Goal: Task Accomplishment & Management: Manage account settings

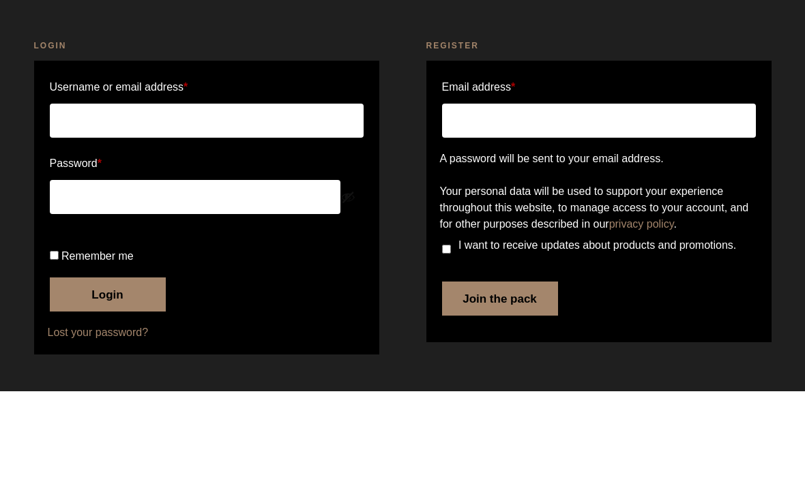
scroll to position [95, 0]
type input "[EMAIL_ADDRESS][DOMAIN_NAME]"
click at [119, 372] on button "Login" at bounding box center [108, 389] width 116 height 34
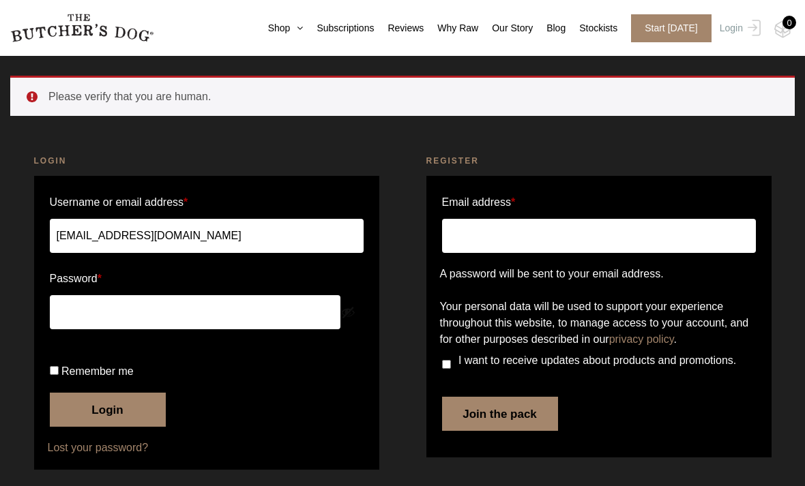
scroll to position [64, 0]
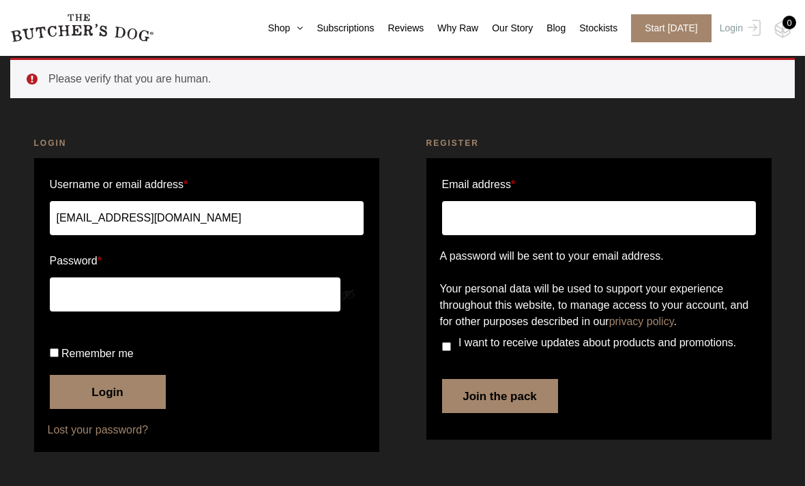
click at [59, 357] on input "Remember me" at bounding box center [54, 353] width 9 height 9
checkbox input "true"
click at [92, 409] on button "Login" at bounding box center [108, 392] width 116 height 34
click at [106, 364] on label "Remember me" at bounding box center [207, 354] width 314 height 22
click at [59, 357] on input "Remember me" at bounding box center [54, 353] width 9 height 9
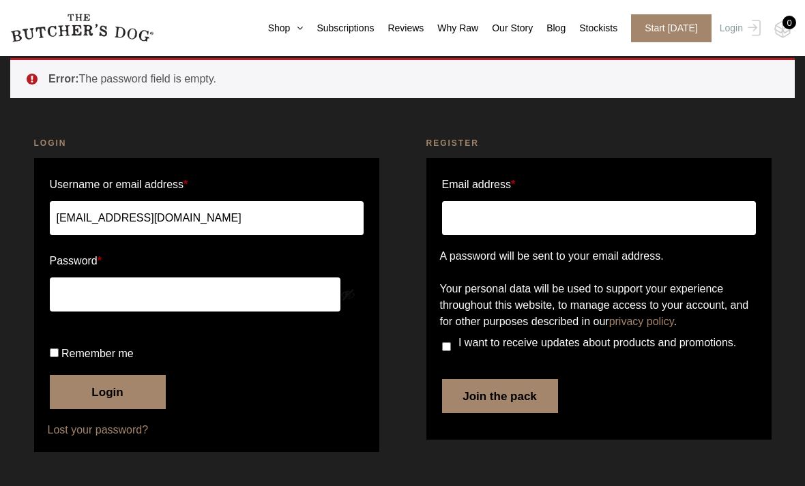
checkbox input "true"
click at [158, 392] on button "Login" at bounding box center [108, 392] width 116 height 34
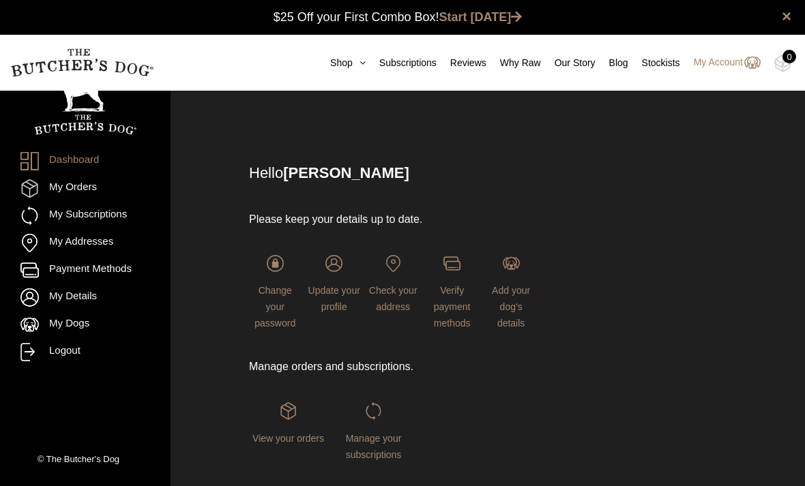
scroll to position [1, 0]
click at [380, 435] on span "Manage your subscriptions" at bounding box center [374, 445] width 56 height 27
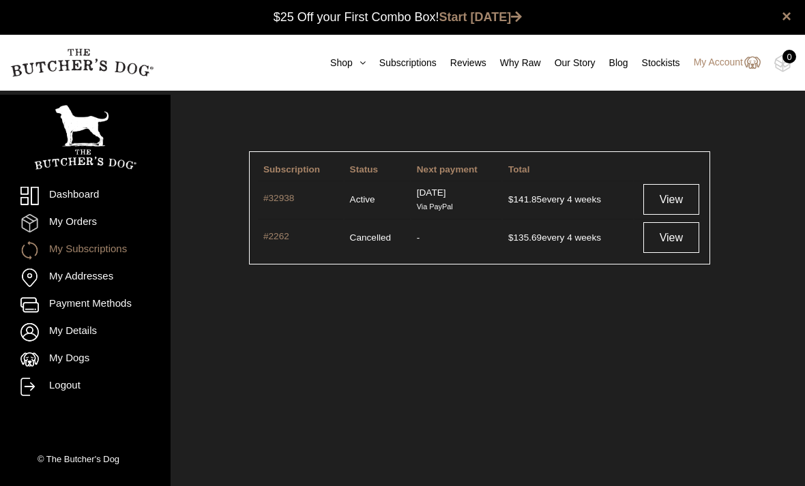
click at [674, 200] on link "View" at bounding box center [670, 199] width 55 height 31
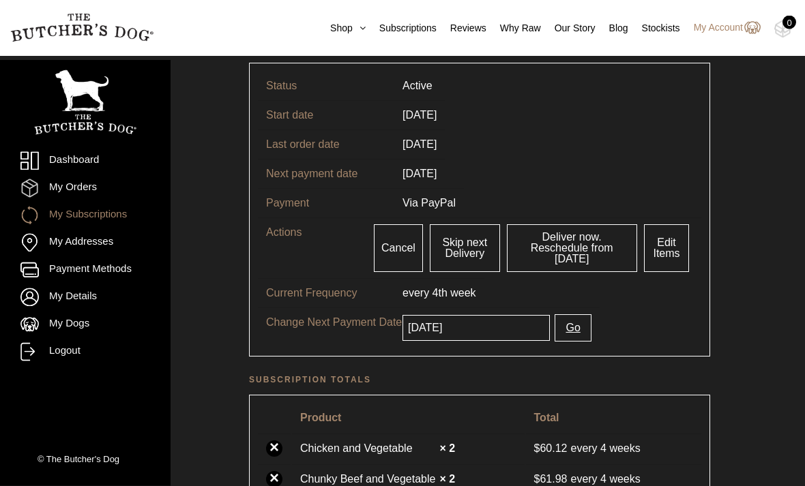
scroll to position [98, 0]
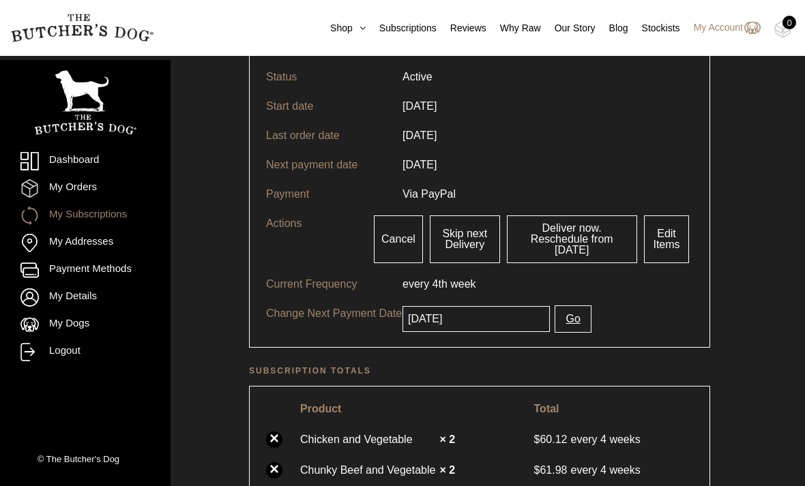
click at [676, 243] on link "Edit Items" at bounding box center [667, 240] width 46 height 48
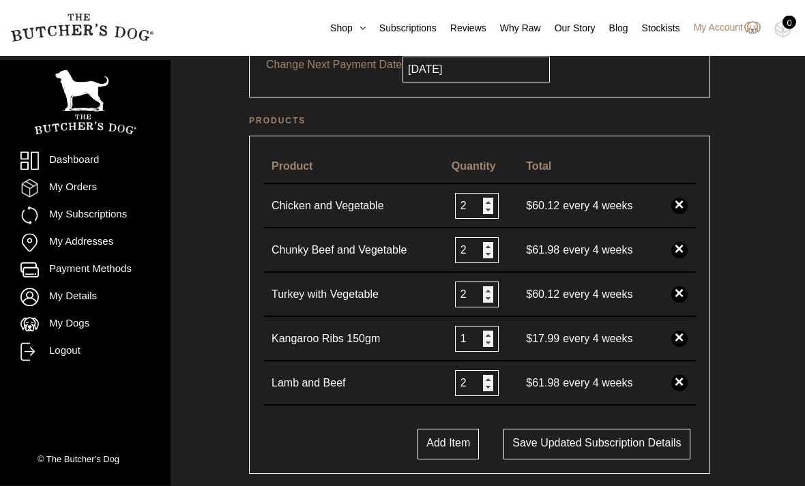
scroll to position [261, 0]
click at [486, 300] on input "2" at bounding box center [477, 295] width 44 height 26
type input "3"
click at [655, 446] on button "Save updated subscription details" at bounding box center [596, 444] width 186 height 31
